Goal: Task Accomplishment & Management: Manage account settings

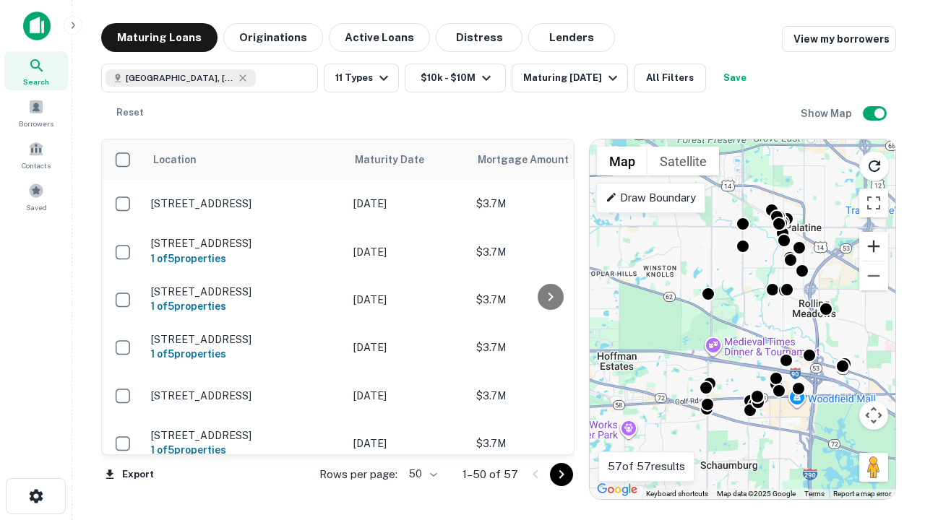
click at [874, 246] on button "Zoom in" at bounding box center [873, 246] width 29 height 29
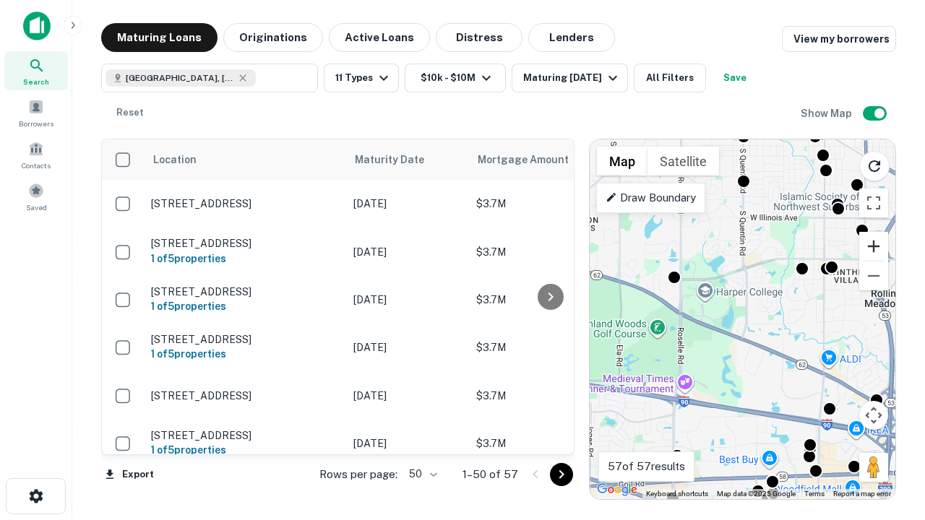
click at [874, 246] on button "Zoom in" at bounding box center [873, 246] width 29 height 29
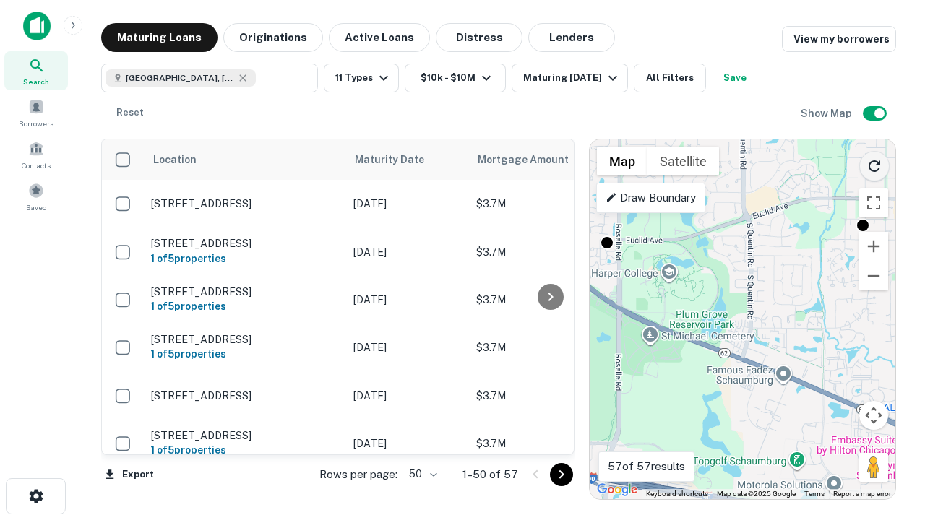
click at [874, 163] on icon "Reload search area" at bounding box center [874, 166] width 17 height 17
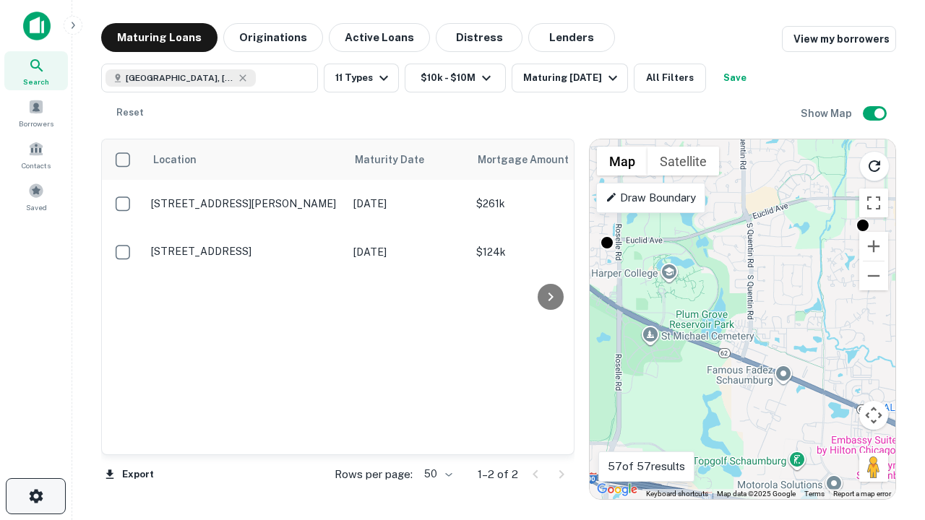
click at [35, 496] on icon "button" at bounding box center [35, 496] width 17 height 17
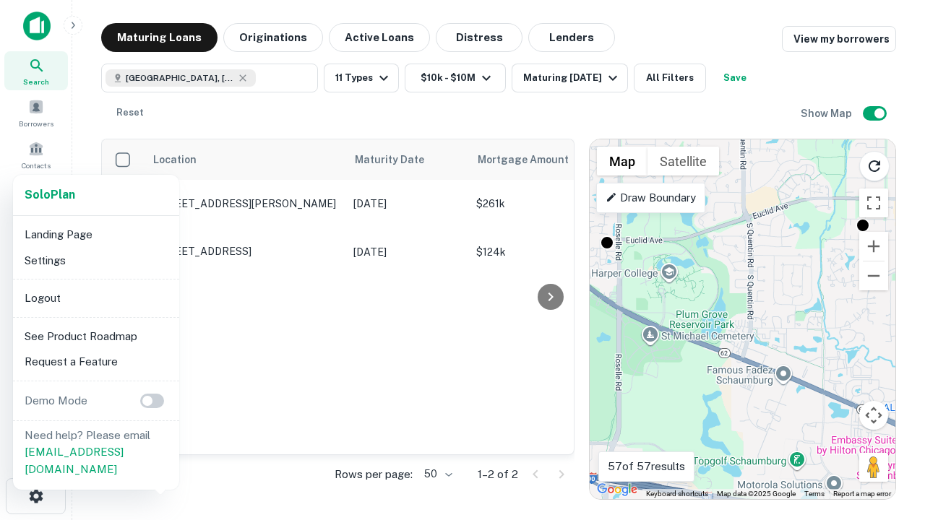
click at [95, 298] on li "Logout" at bounding box center [96, 298] width 155 height 26
